Goal: Transaction & Acquisition: Purchase product/service

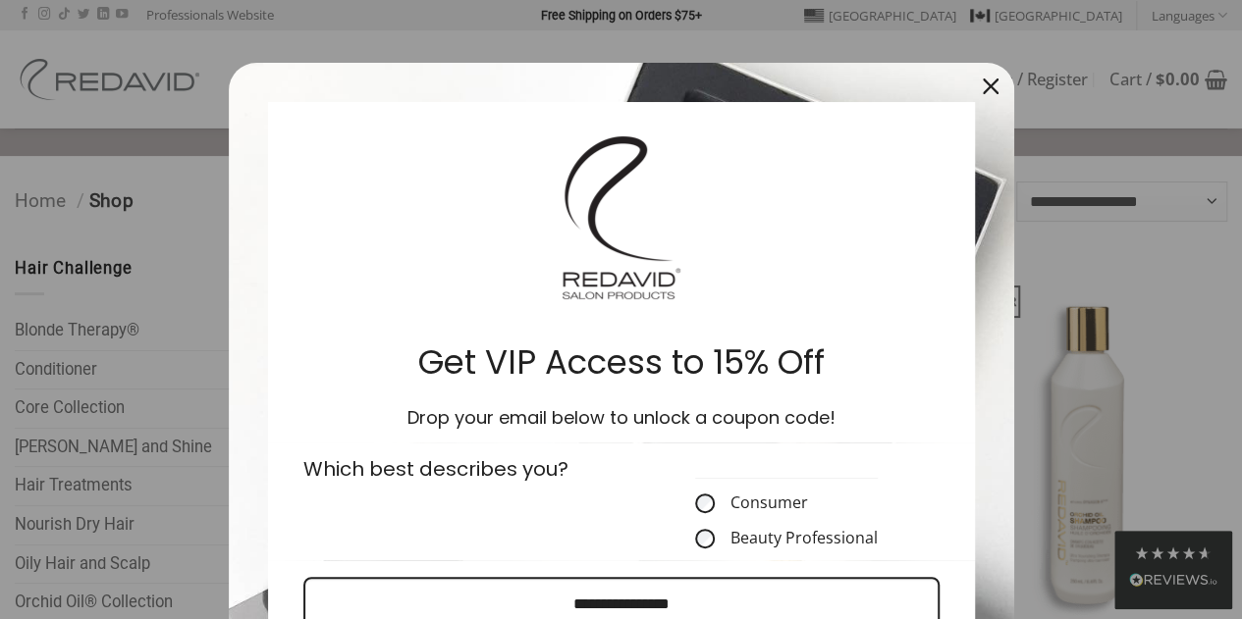
click at [927, 81] on form "Get VIP Access to 15% Off Drop your email below to unlock a coupon code! Which …" at bounding box center [621, 476] width 785 height 826
click at [983, 83] on icon "close icon" at bounding box center [991, 87] width 16 height 16
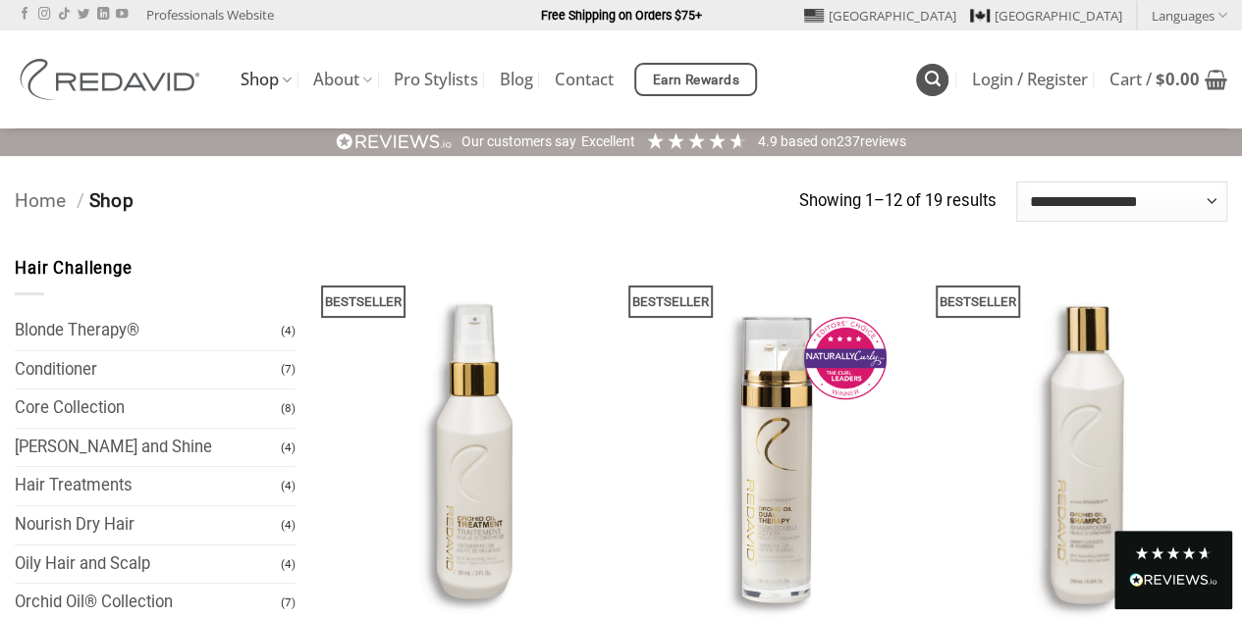
click at [931, 81] on icon "Search" at bounding box center [933, 79] width 16 height 19
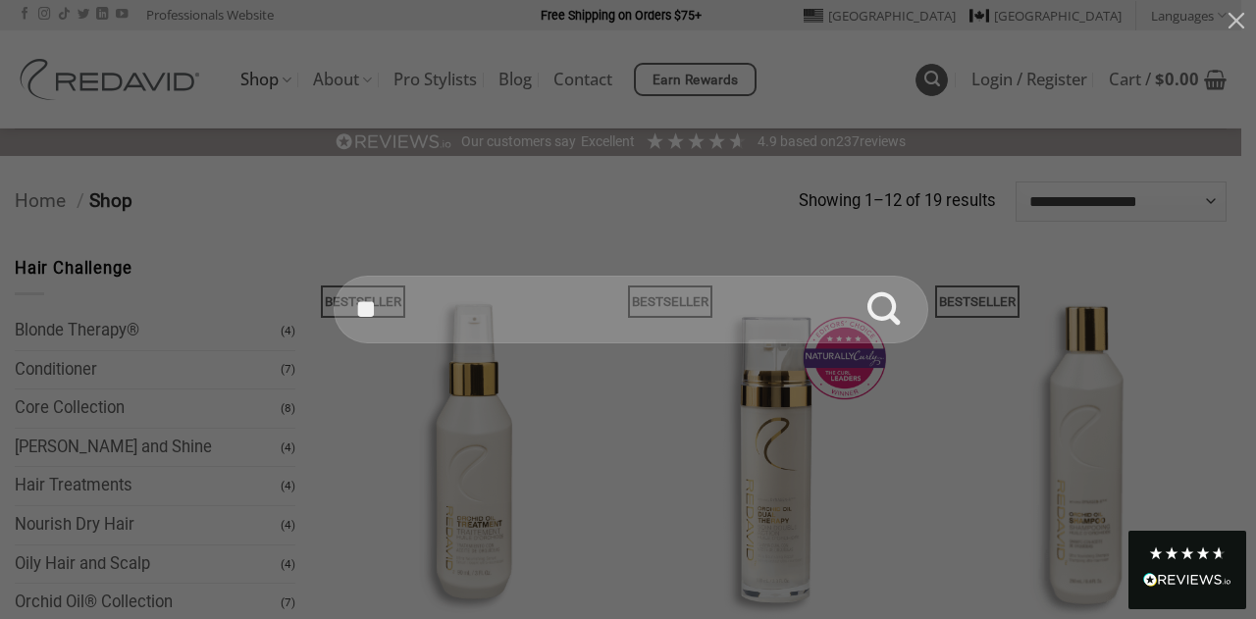
type input "*"
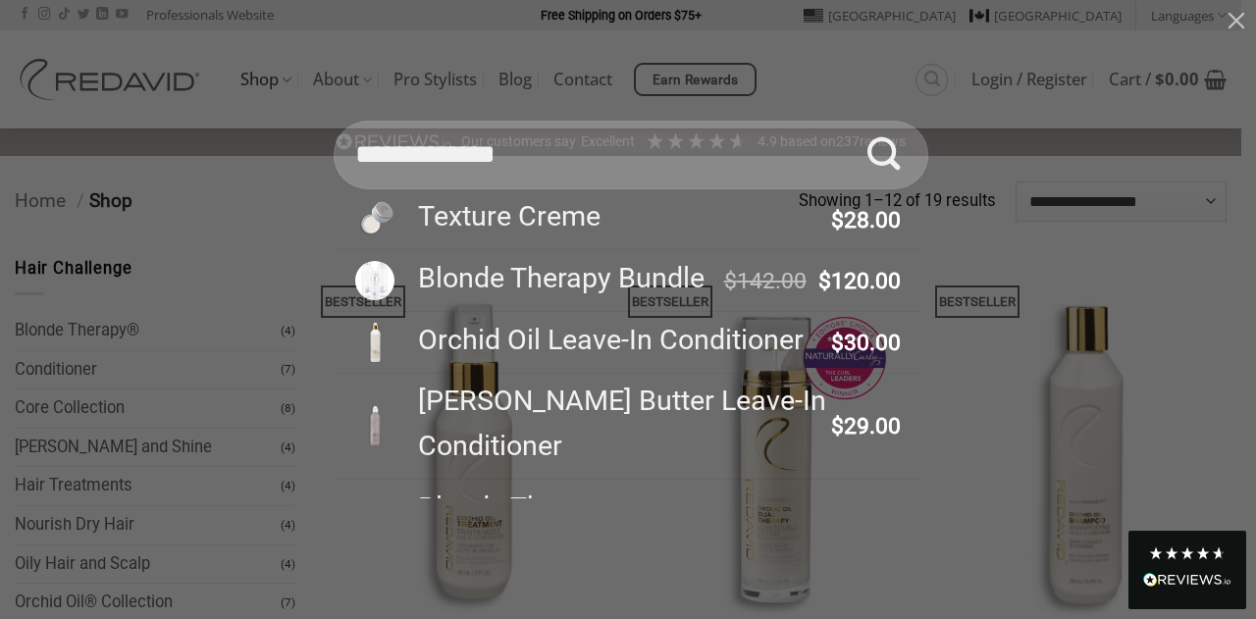
type input "**********"
click at [850, 121] on button "Submit" at bounding box center [884, 155] width 69 height 69
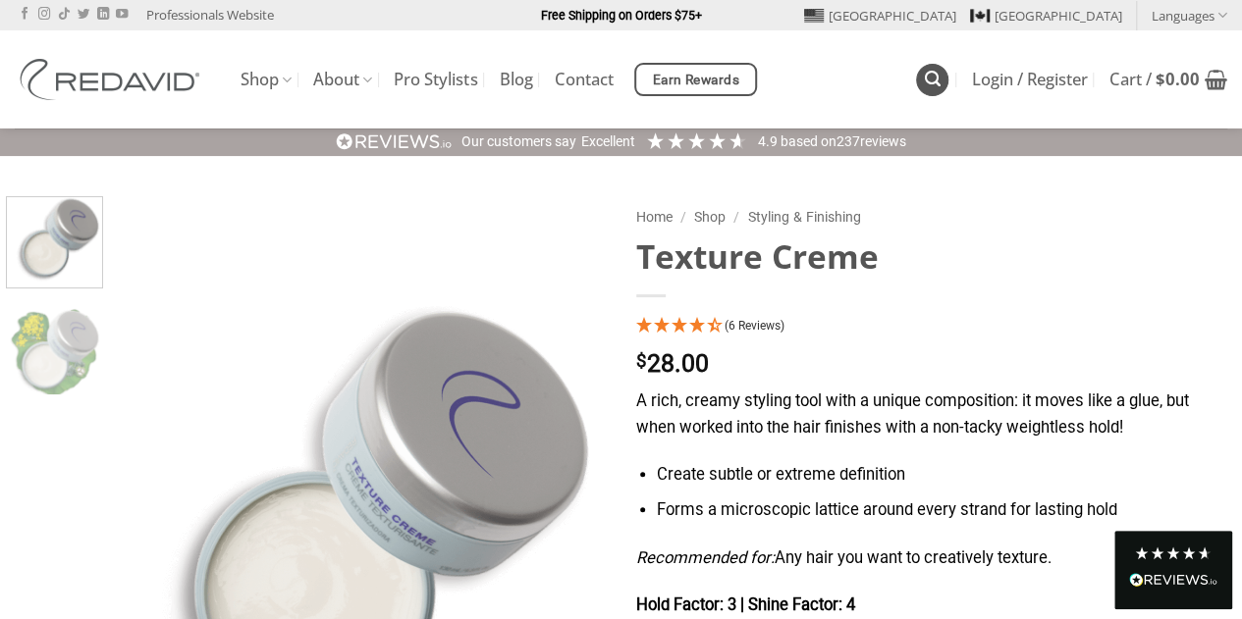
click at [932, 80] on icon "Search" at bounding box center [933, 79] width 16 height 19
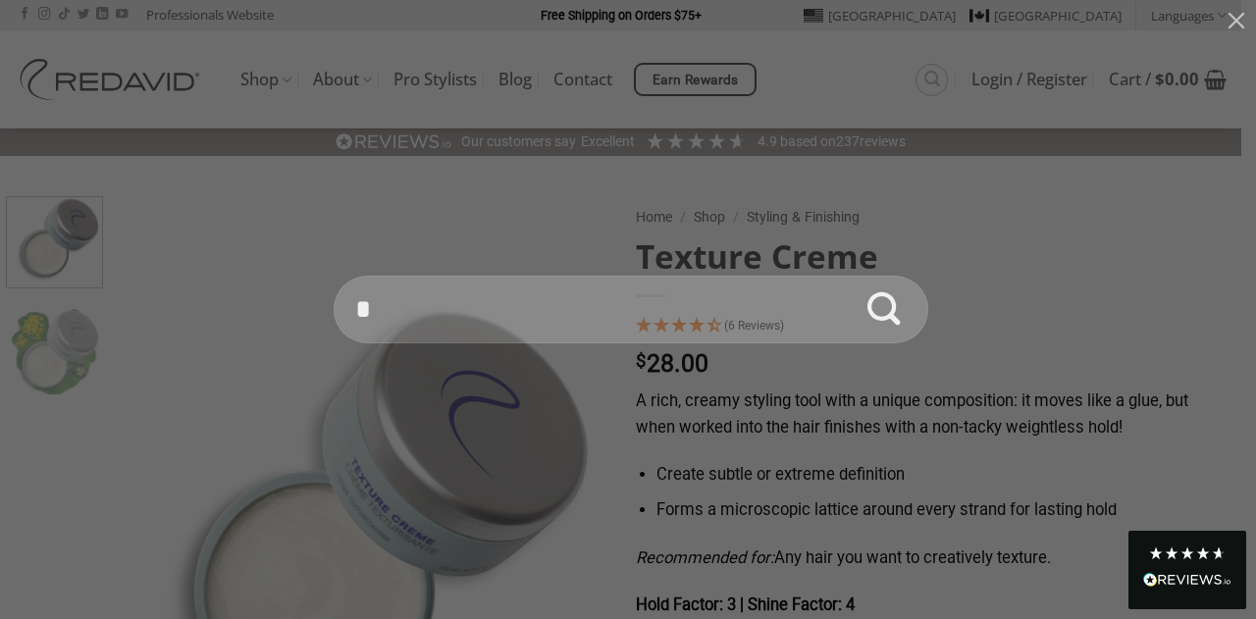
click at [427, 310] on input "*" at bounding box center [631, 310] width 595 height 69
type input "**********"
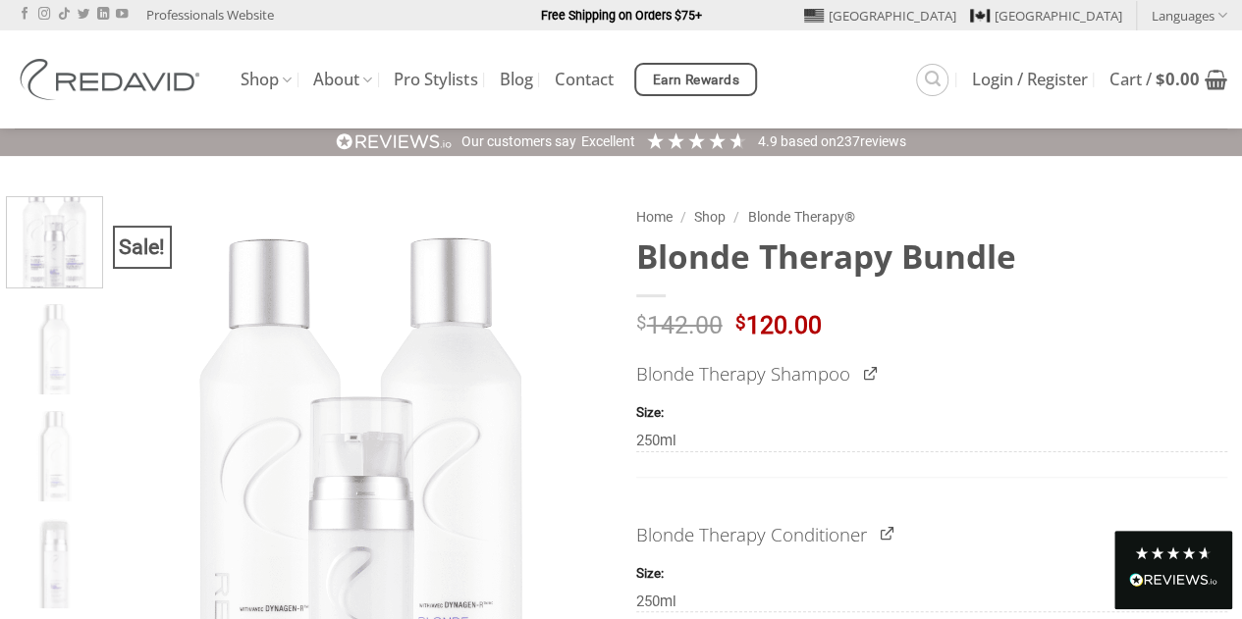
click at [489, 45] on div "Shop The Orchid Oil® Collection Blonde Therapy® The Core Collection Promotions …" at bounding box center [621, 79] width 1242 height 98
click at [972, 80] on link "Login / Register" at bounding box center [1030, 79] width 116 height 35
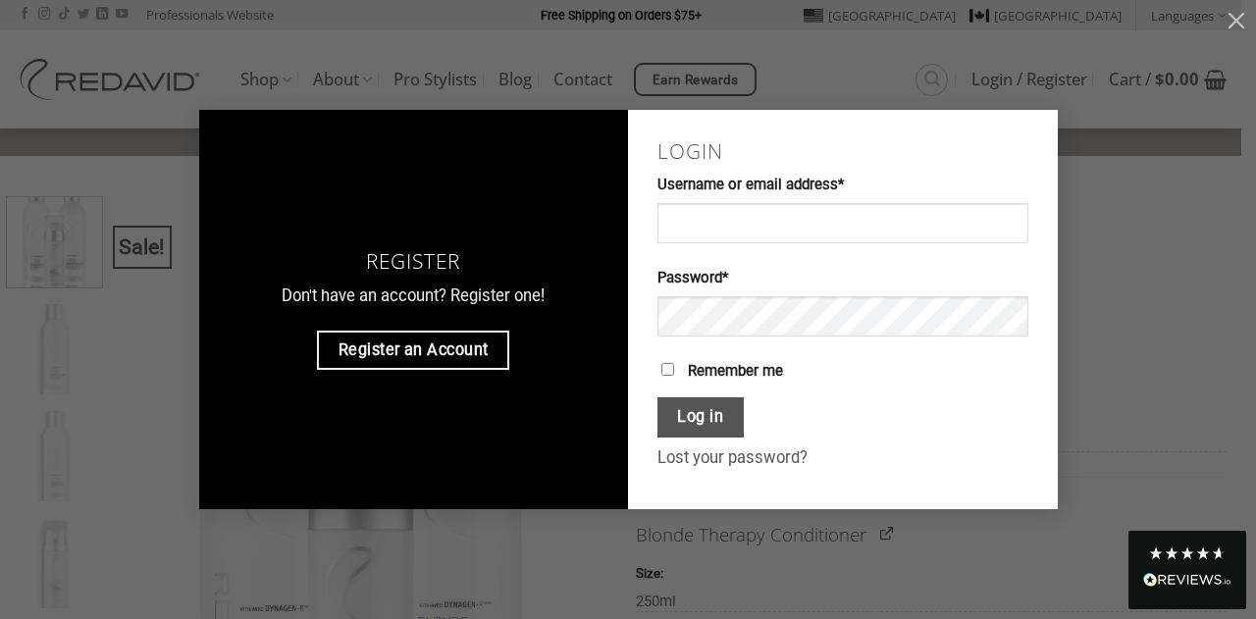
click at [1117, 248] on div "Register Don't have an account? Register one! Register an Account Login Usernam…" at bounding box center [628, 310] width 1198 height 400
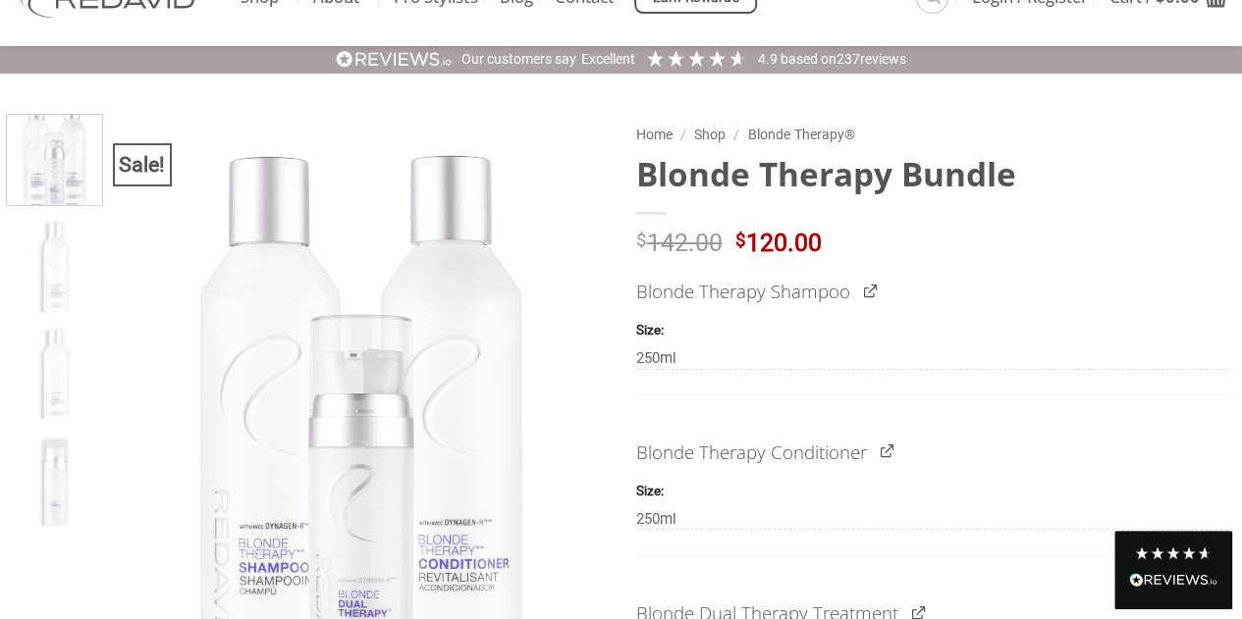
scroll to position [71, 0]
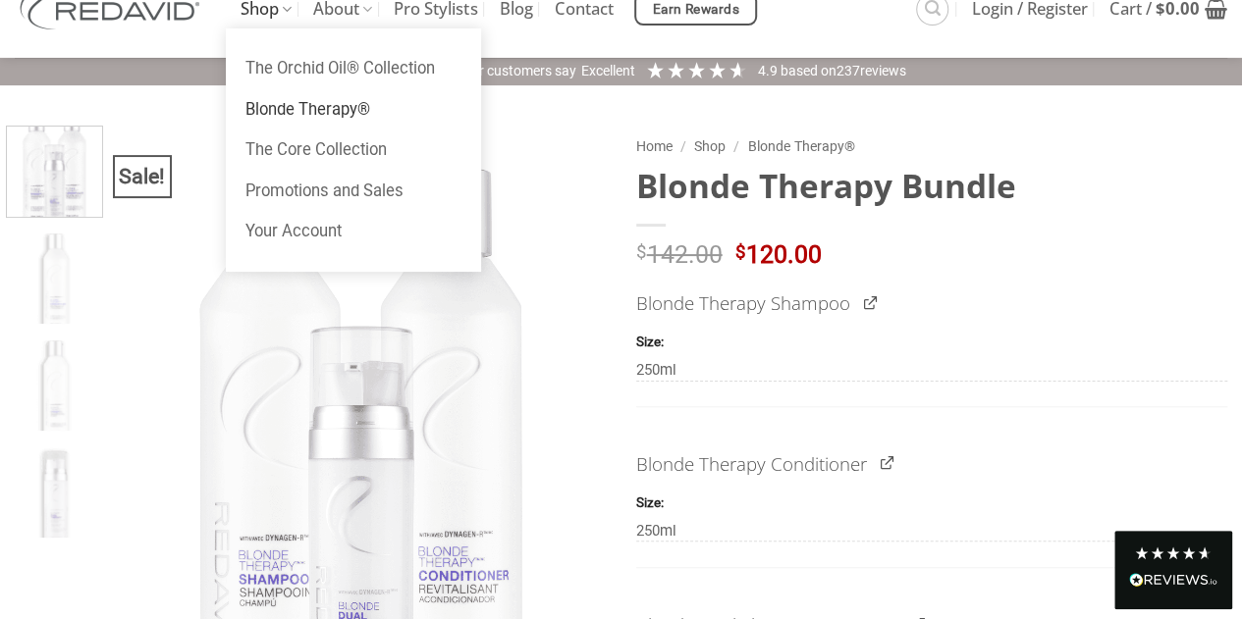
click at [287, 3] on icon at bounding box center [287, 9] width 10 height 19
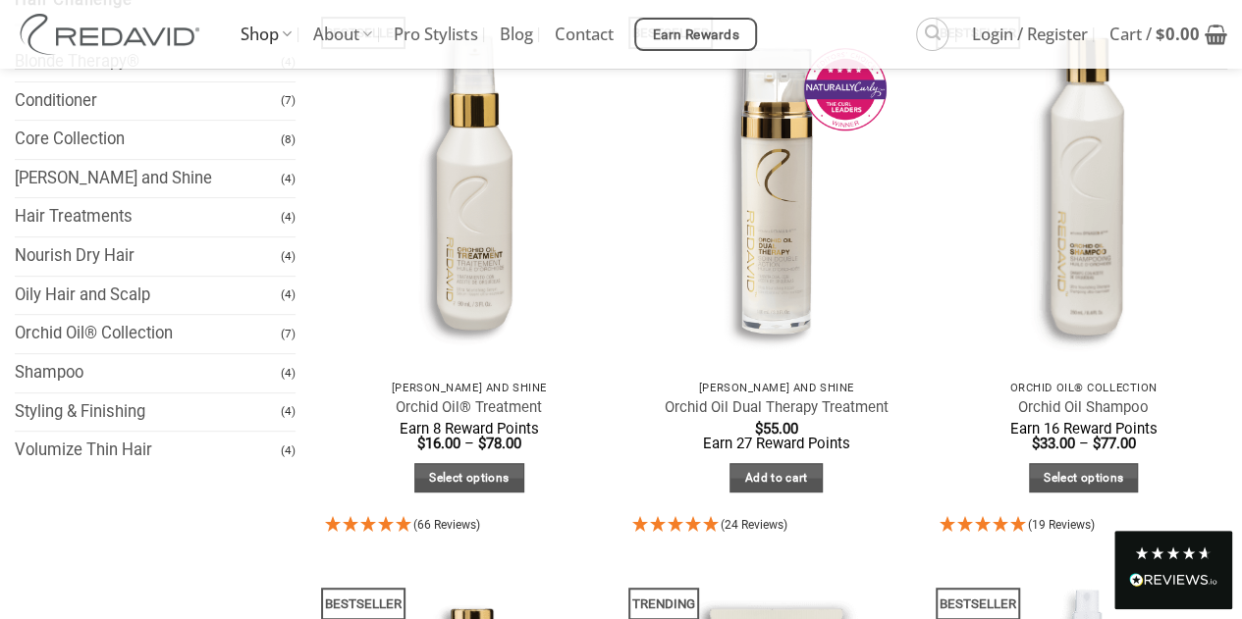
scroll to position [306, 0]
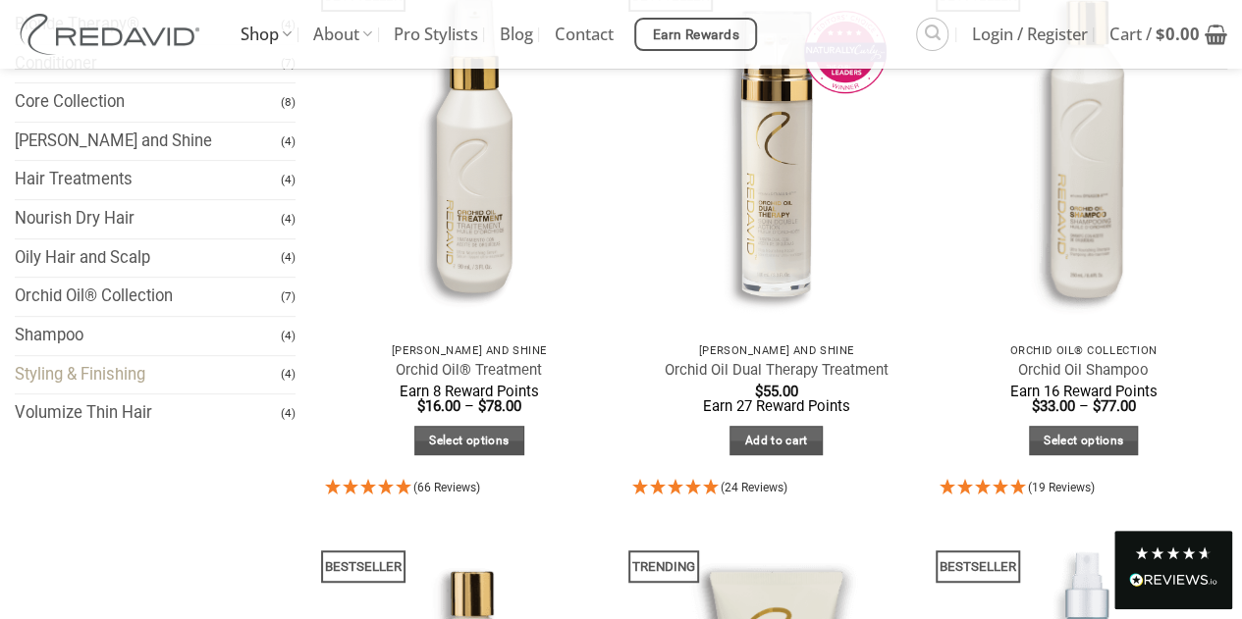
click at [230, 369] on link "Styling & Finishing" at bounding box center [148, 375] width 266 height 38
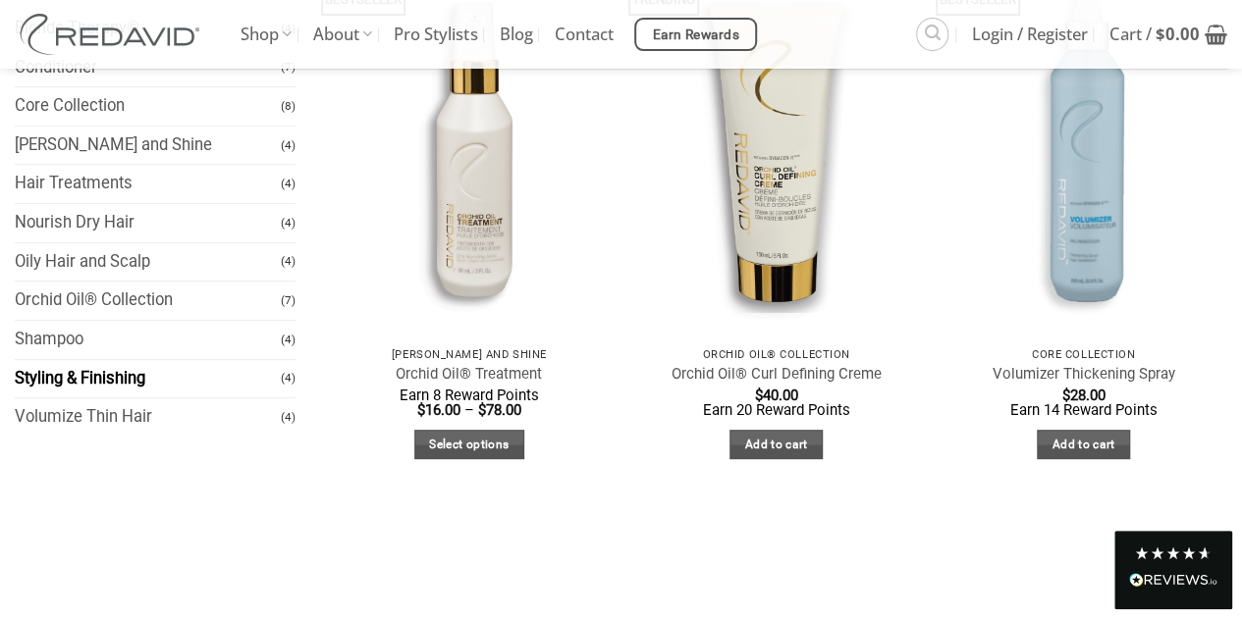
scroll to position [299, 0]
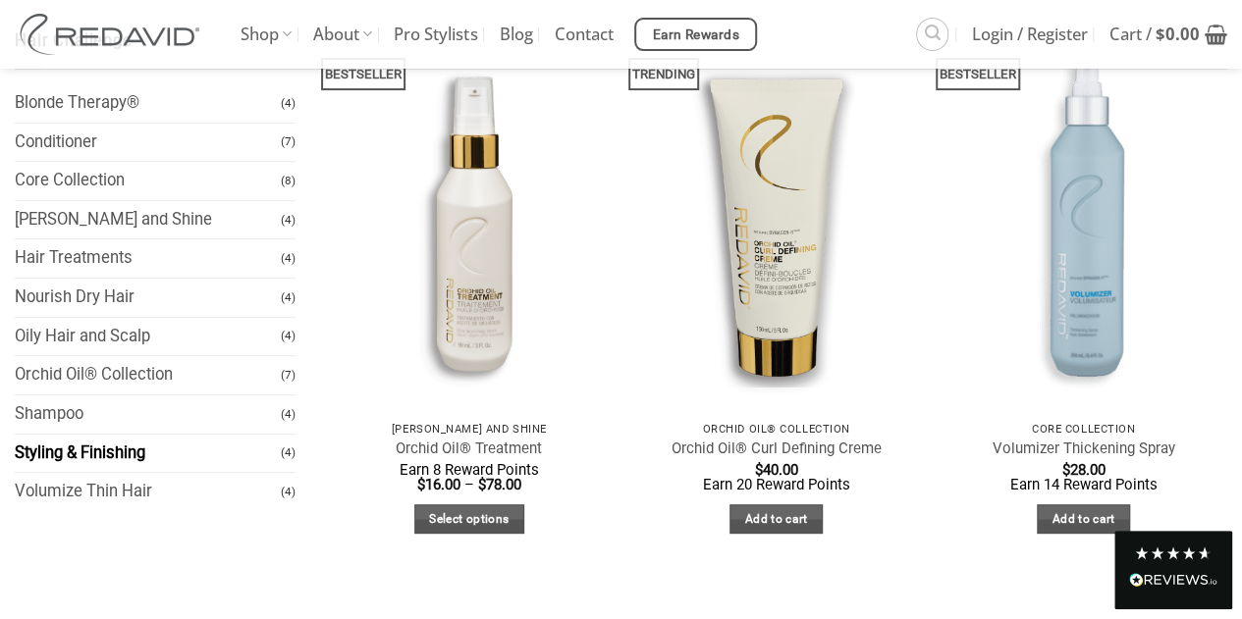
scroll to position [212, 0]
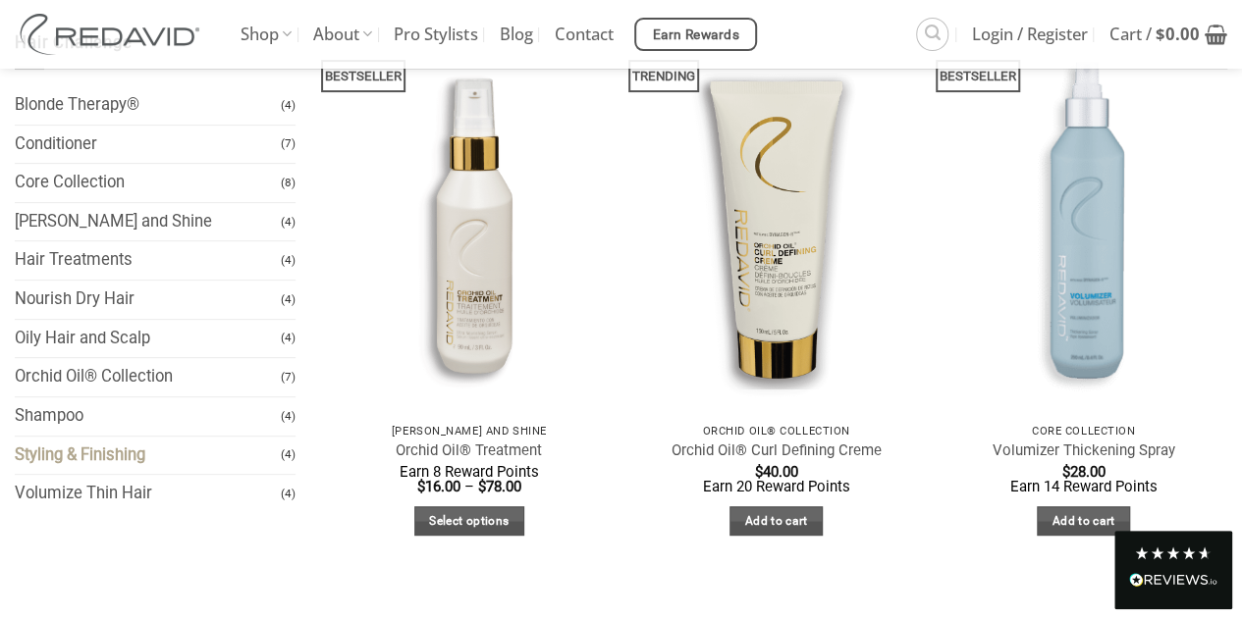
click at [135, 456] on link "Styling & Finishing" at bounding box center [148, 456] width 266 height 38
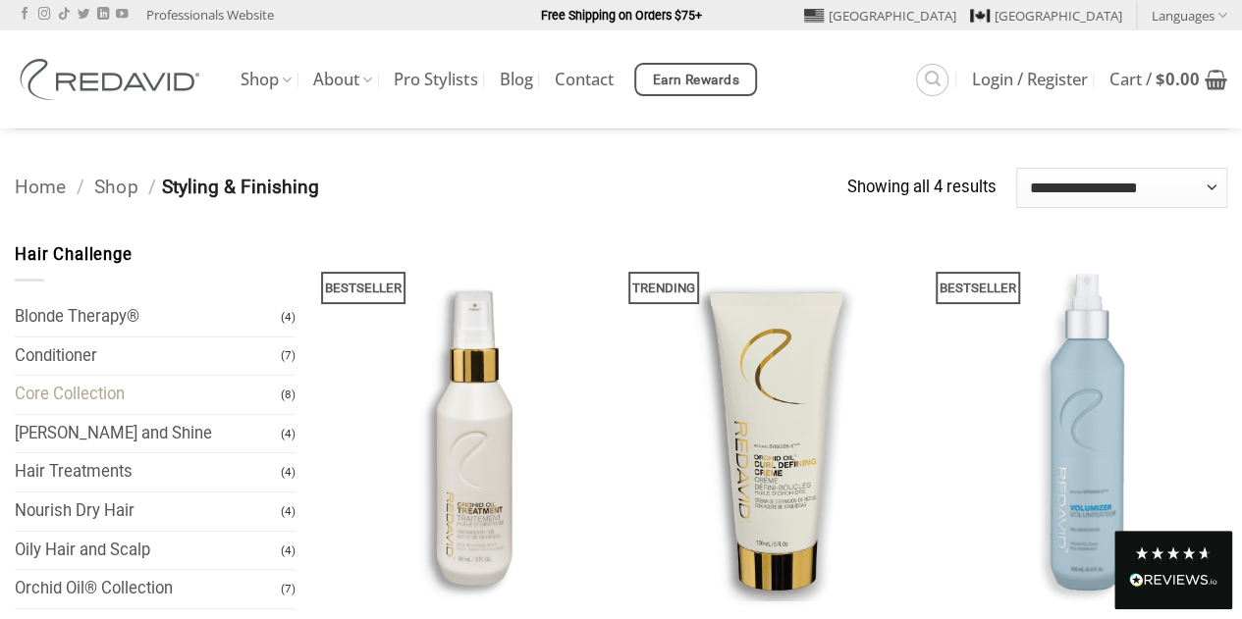
click at [134, 391] on link "Core Collection" at bounding box center [148, 395] width 266 height 38
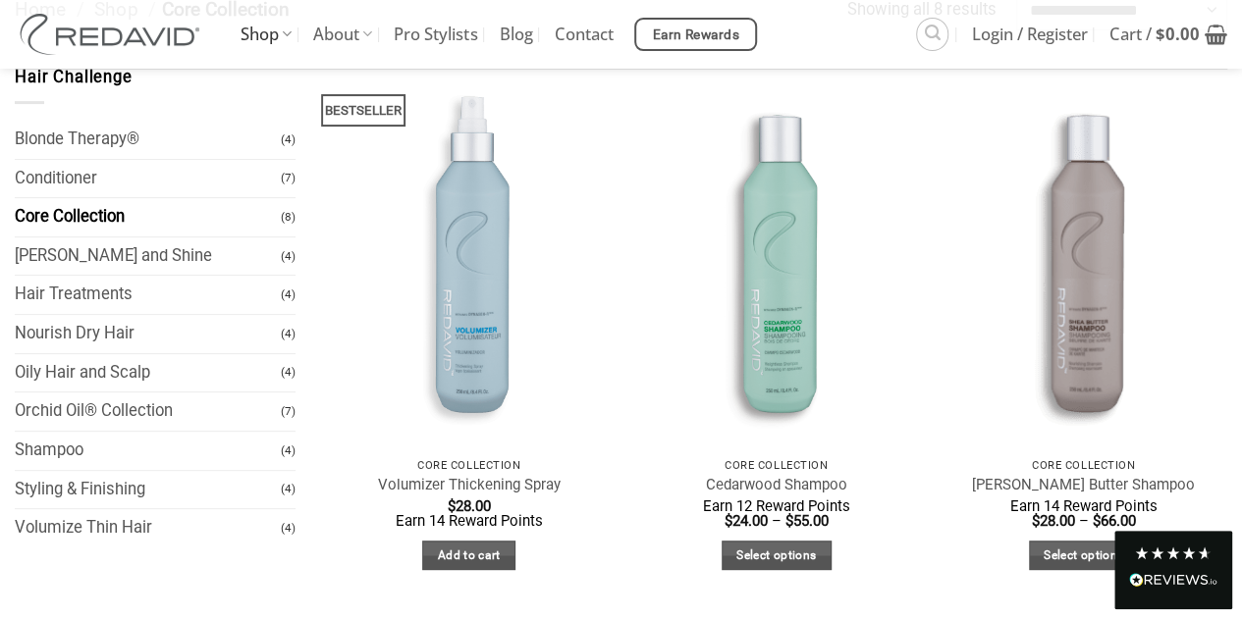
scroll to position [79, 0]
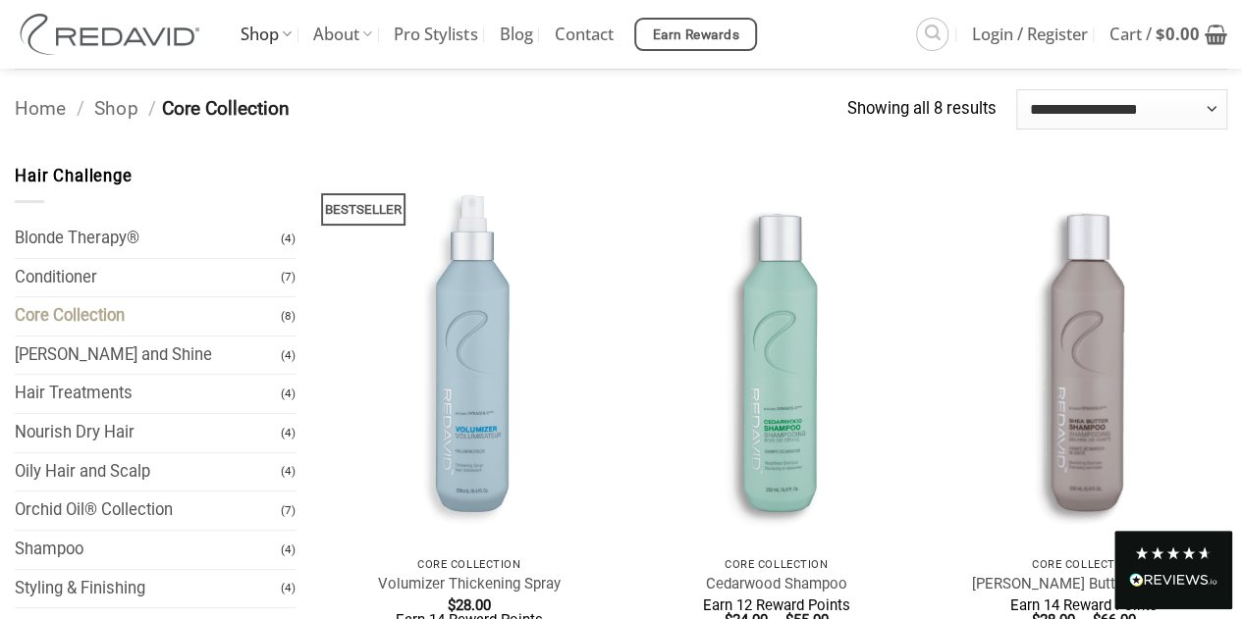
click at [245, 314] on link "Core Collection" at bounding box center [148, 316] width 266 height 38
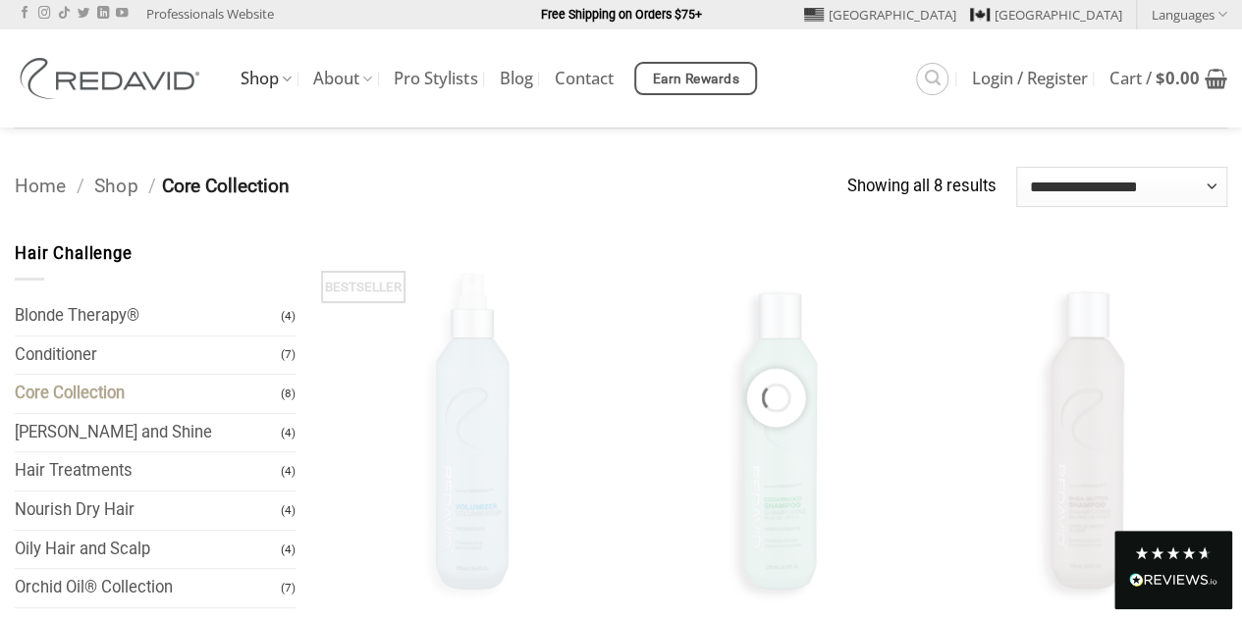
scroll to position [0, 0]
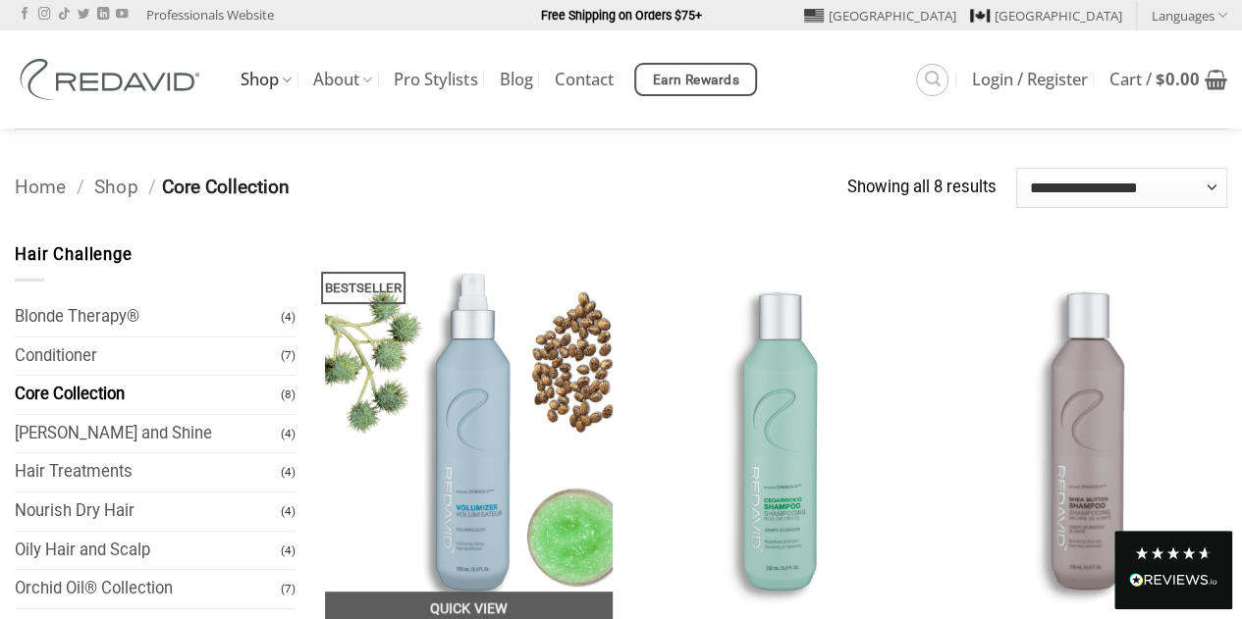
click at [338, 321] on img at bounding box center [469, 434] width 288 height 384
